Goal: Find specific page/section: Find specific page/section

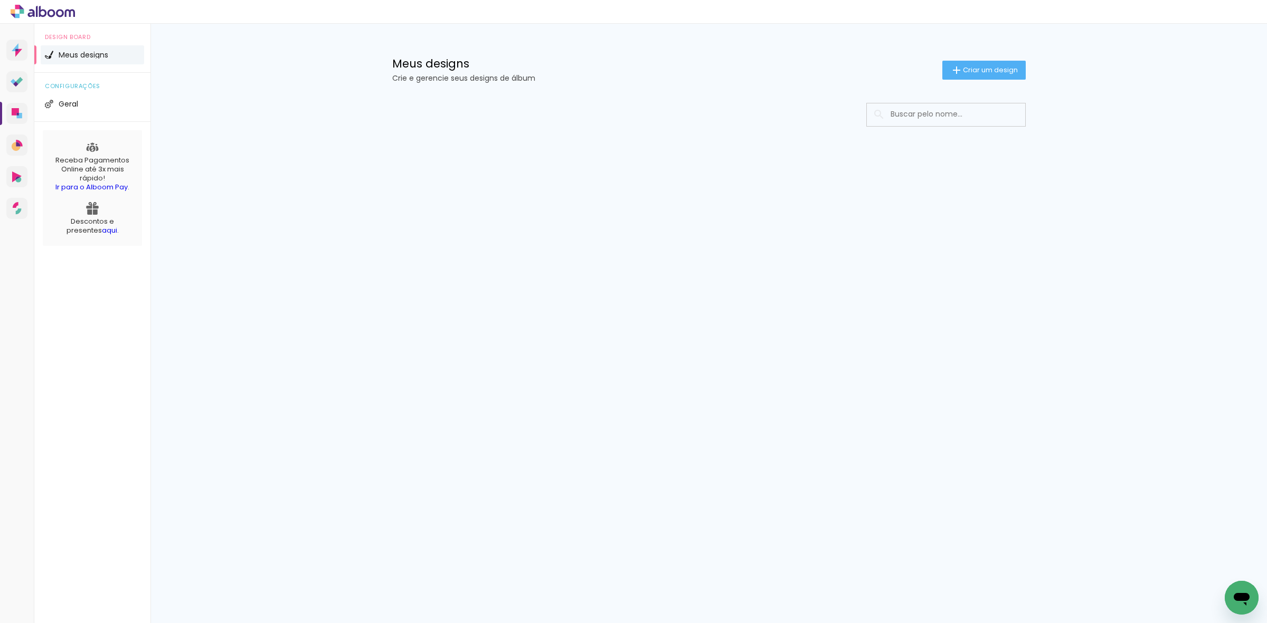
click at [612, 224] on div "Prosite Website + Landing pages Proof Sistema de seleção e venda de fotos Desig…" at bounding box center [633, 324] width 1267 height 600
